Goal: Task Accomplishment & Management: Manage account settings

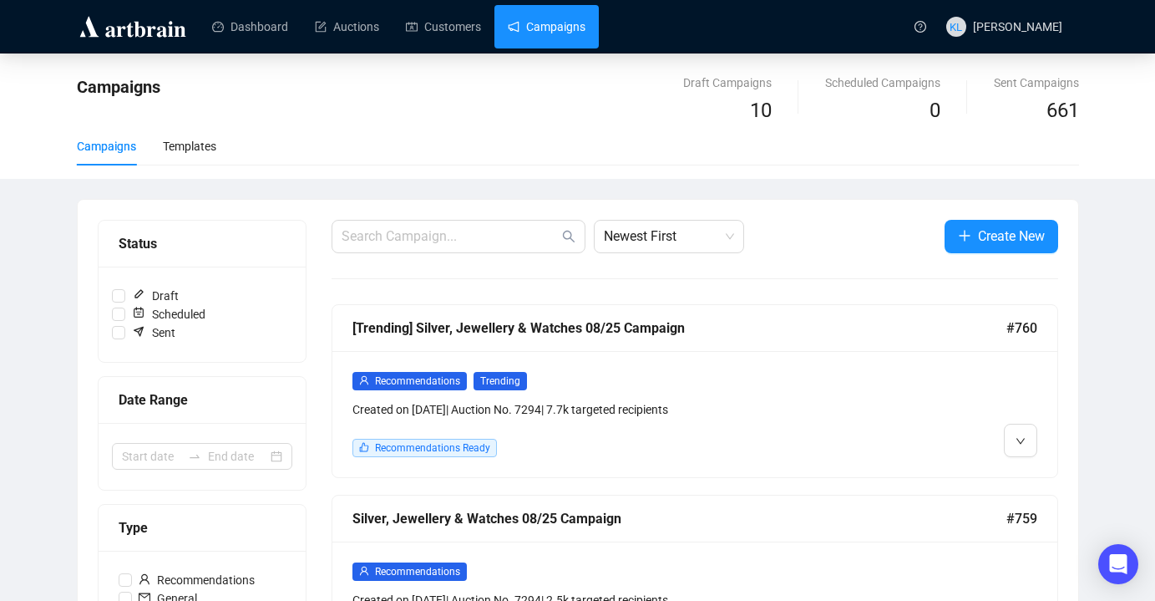
scroll to position [269, 0]
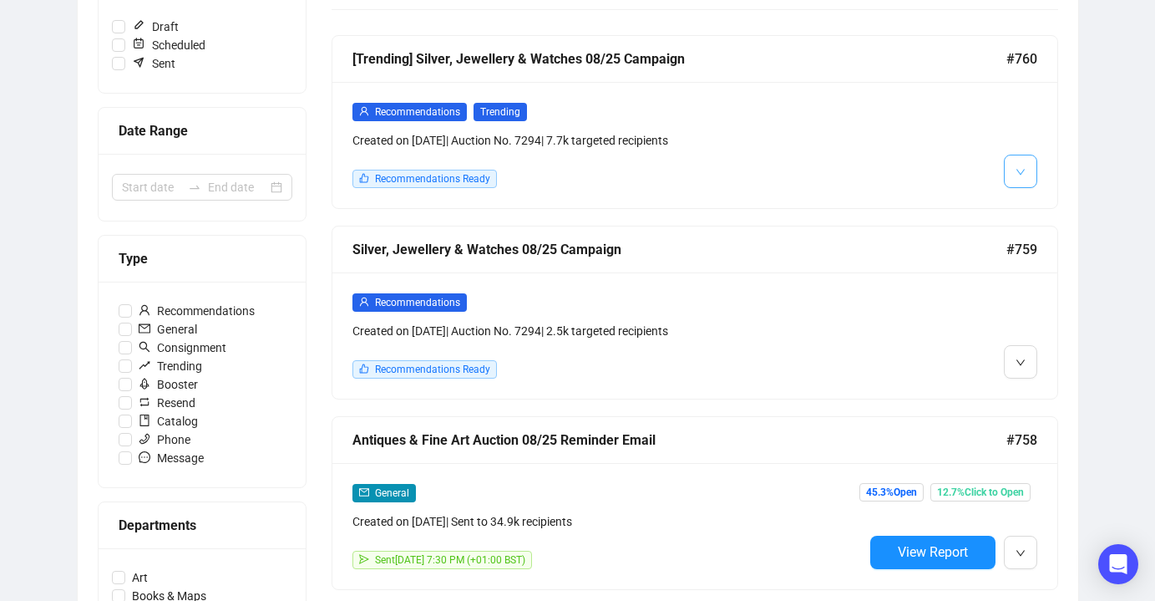
click at [1016, 163] on span "button" at bounding box center [1021, 170] width 10 height 21
click at [1026, 176] on button "button" at bounding box center [1020, 171] width 33 height 33
click at [1027, 201] on img at bounding box center [1024, 207] width 13 height 13
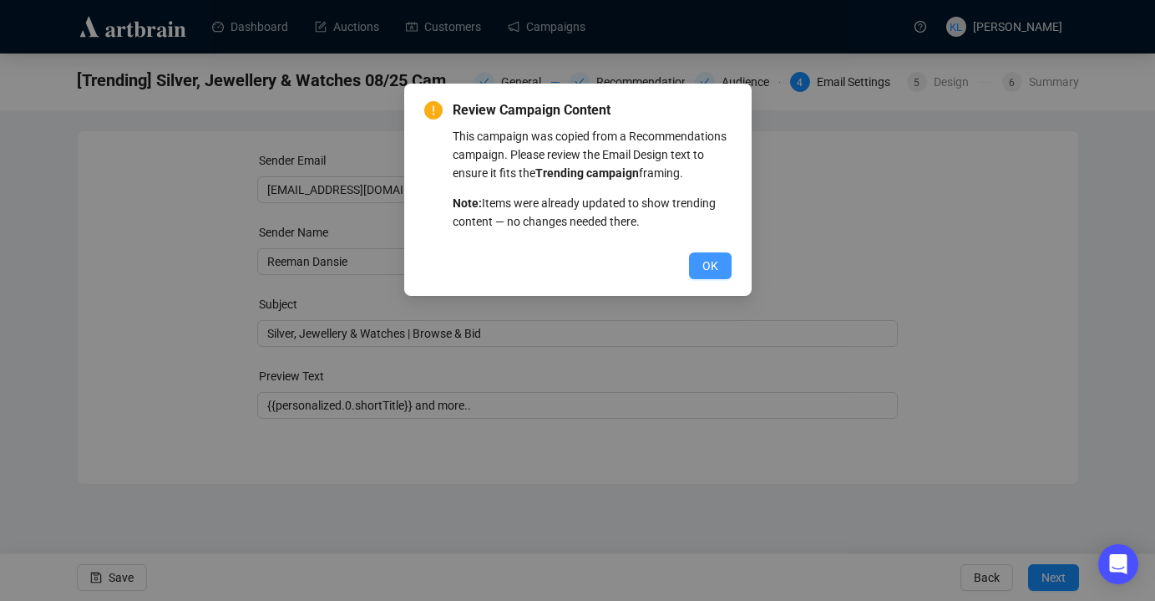
click at [712, 279] on button "OK" at bounding box center [710, 265] width 43 height 27
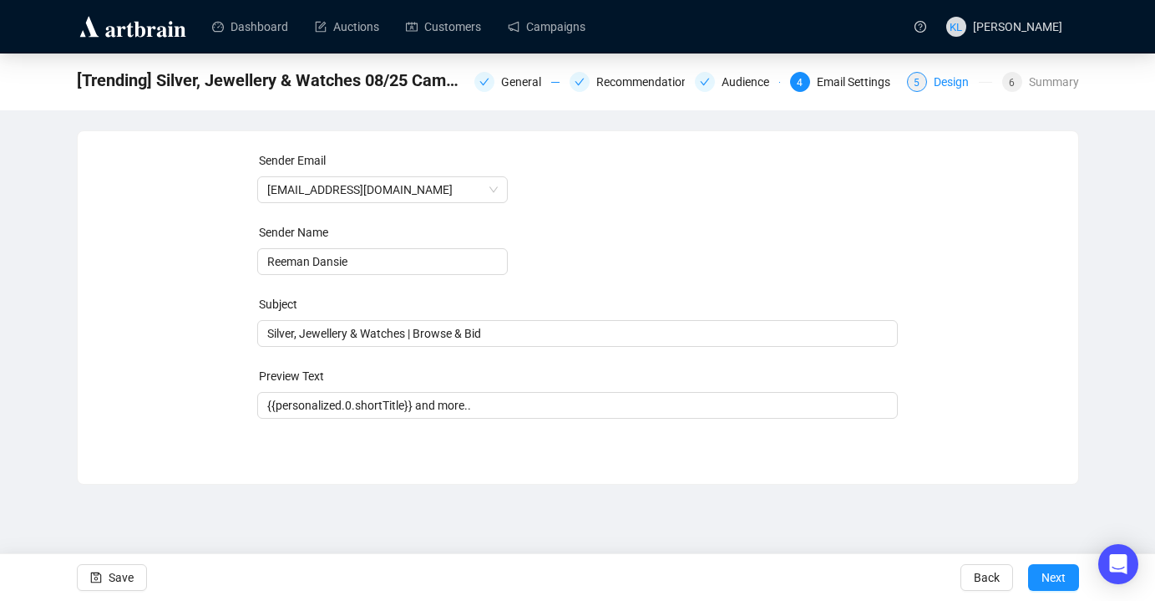
click at [926, 77] on div "5 Design" at bounding box center [949, 82] width 85 height 20
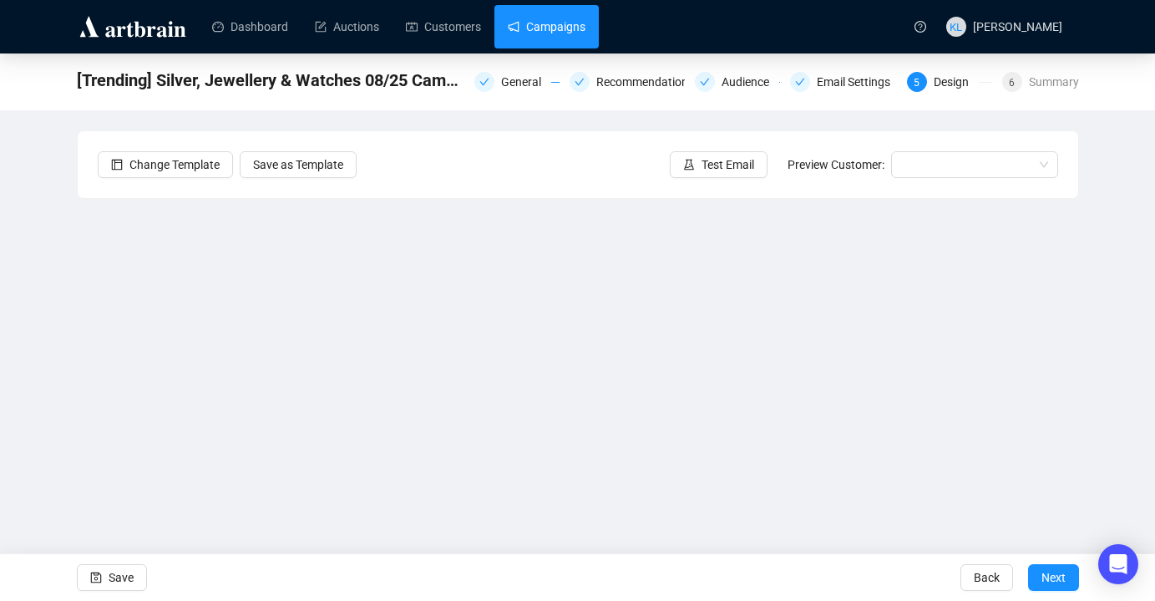
click at [550, 33] on link "Campaigns" at bounding box center [547, 26] width 78 height 43
